Goal: Task Accomplishment & Management: Use online tool/utility

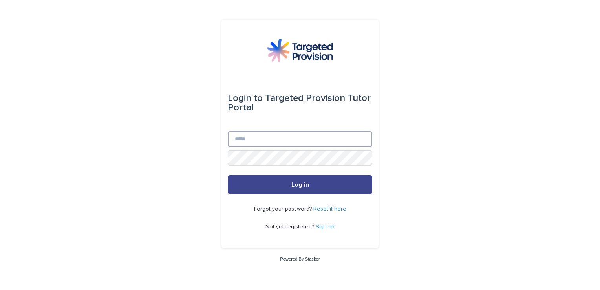
type input "**********"
click at [269, 189] on button "Log in" at bounding box center [300, 184] width 145 height 19
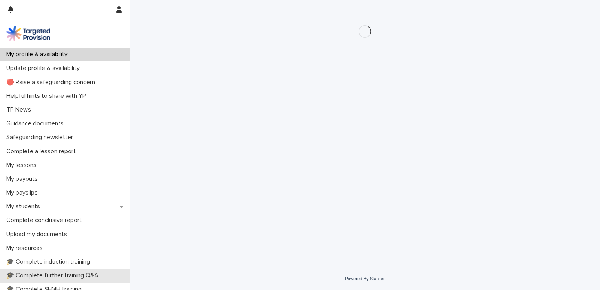
scroll to position [79, 0]
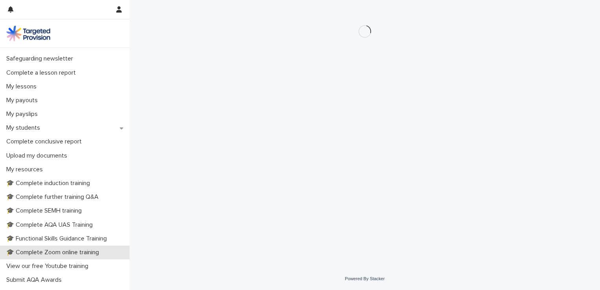
click at [63, 252] on p "🎓 Complete Zoom online training" at bounding box center [54, 252] width 102 height 7
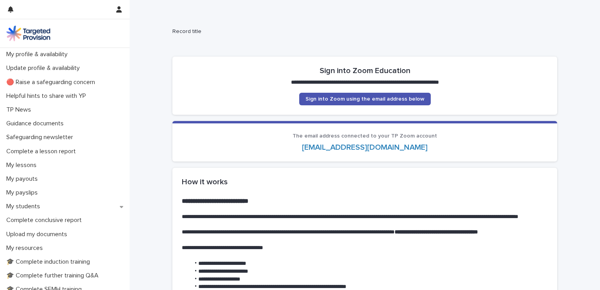
scroll to position [157, 0]
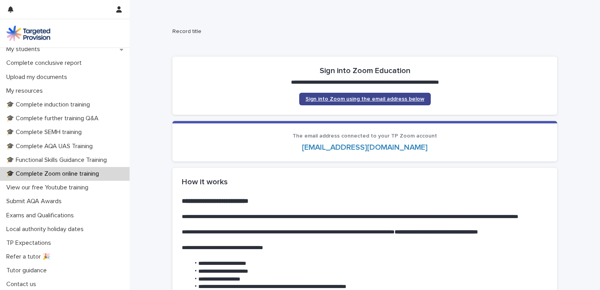
click at [348, 99] on span "Sign into Zoom using the email address below" at bounding box center [365, 99] width 119 height 6
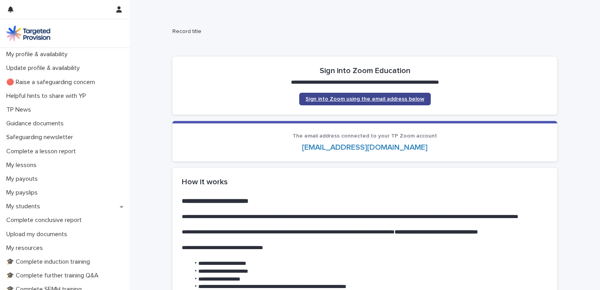
click at [343, 97] on span "Sign into Zoom using the email address below" at bounding box center [365, 99] width 119 height 6
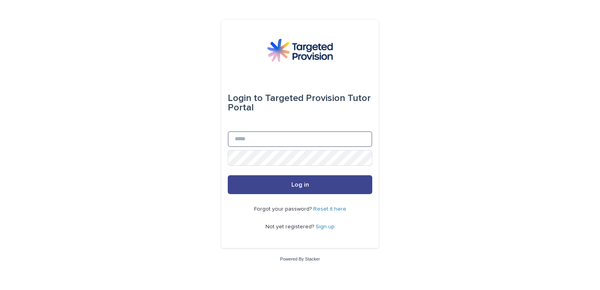
type input "**********"
click at [289, 177] on button "Log in" at bounding box center [300, 184] width 145 height 19
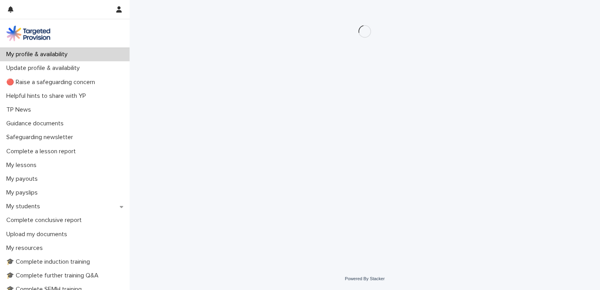
scroll to position [118, 0]
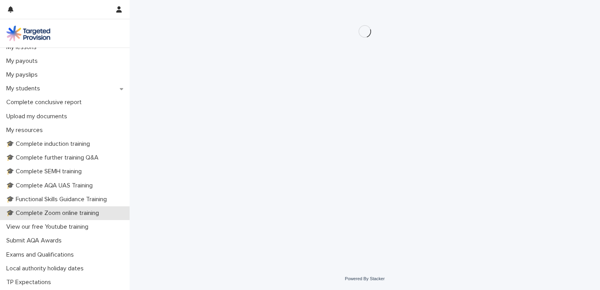
click at [65, 213] on p "🎓 Complete Zoom online training" at bounding box center [54, 212] width 102 height 7
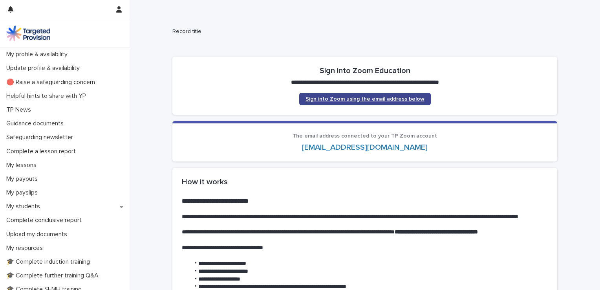
click at [359, 99] on span "Sign into Zoom using the email address below" at bounding box center [365, 99] width 119 height 6
